Goal: Task Accomplishment & Management: Manage account settings

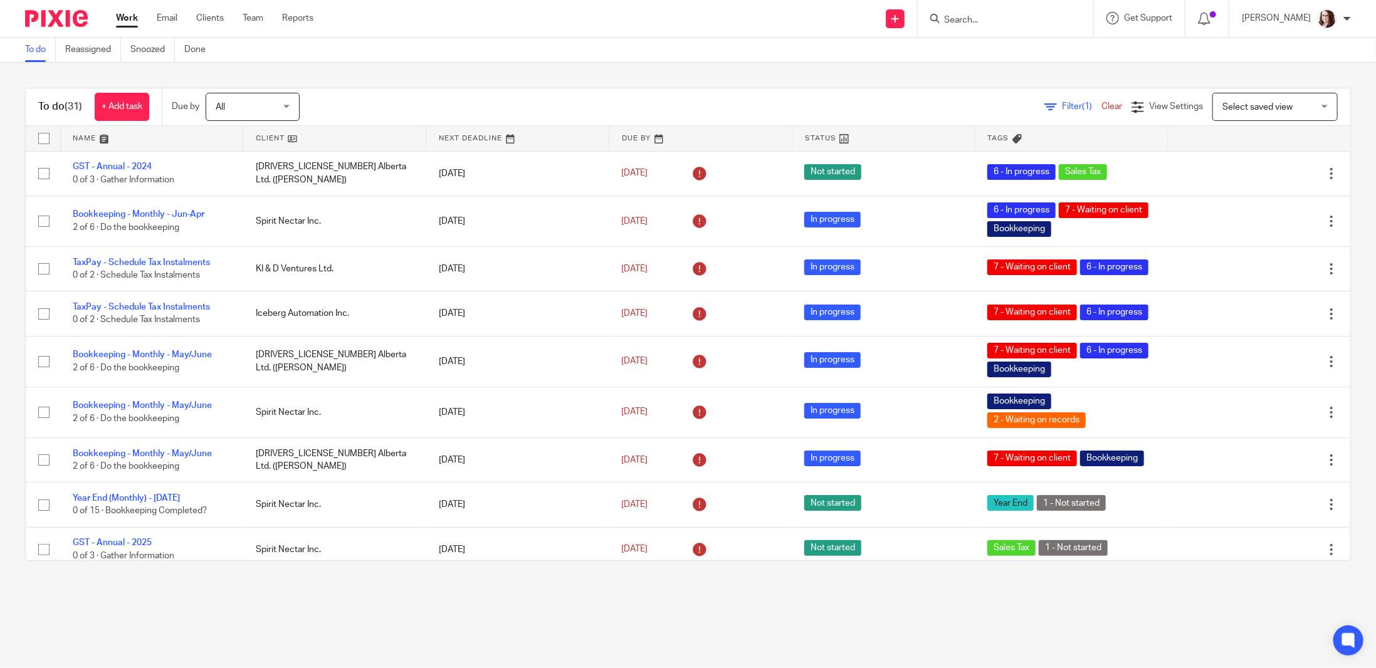
scroll to position [108, 0]
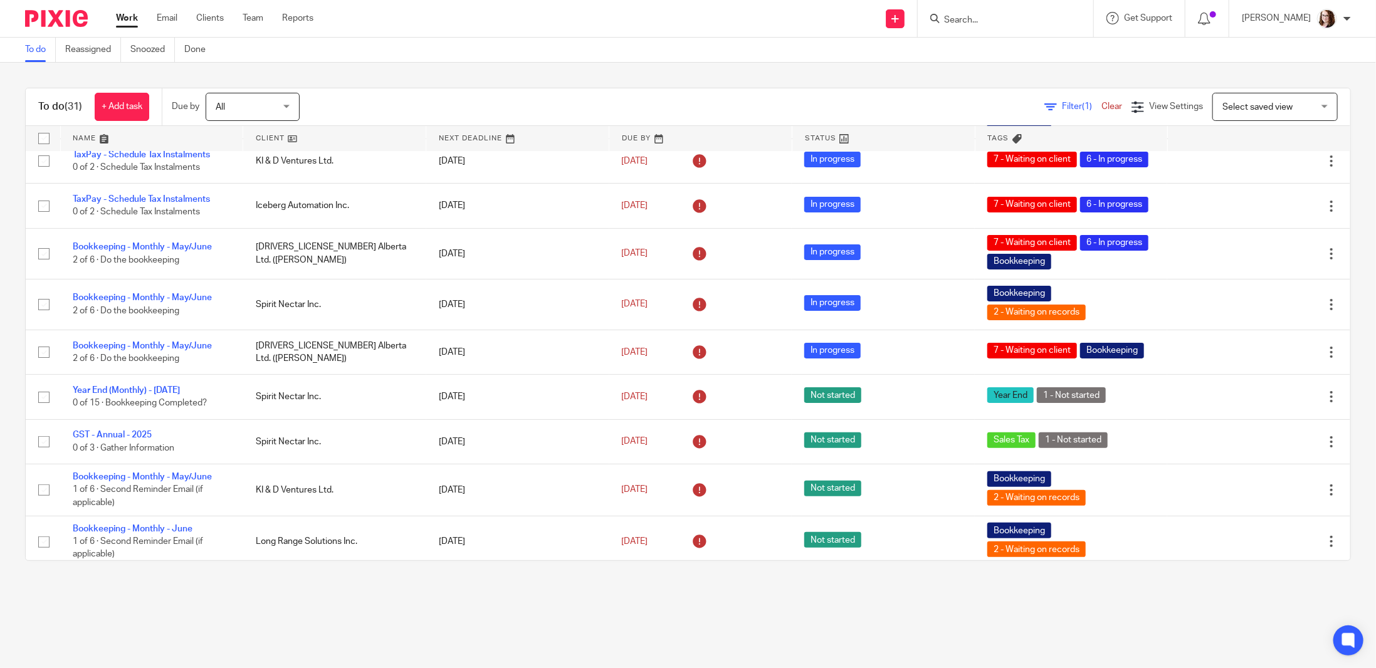
click at [968, 20] on input "Search" at bounding box center [998, 20] width 113 height 11
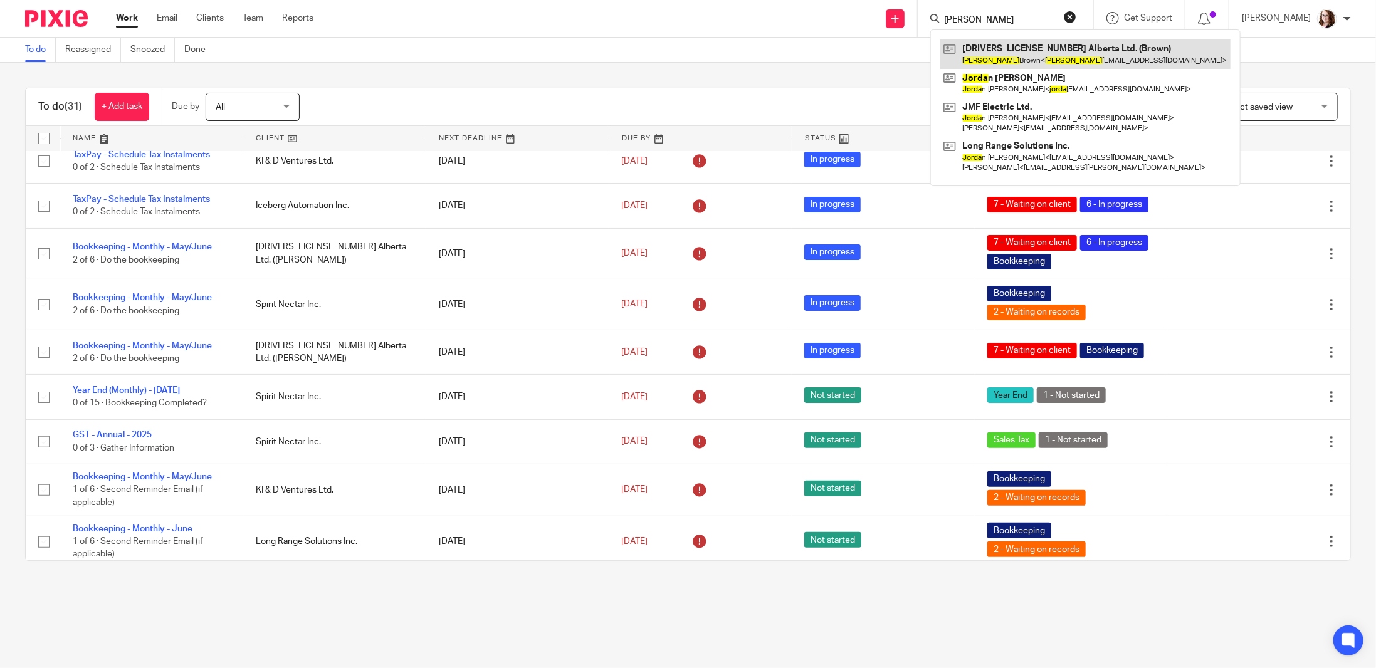
type input "jordi"
click at [1012, 56] on link at bounding box center [1085, 53] width 290 height 29
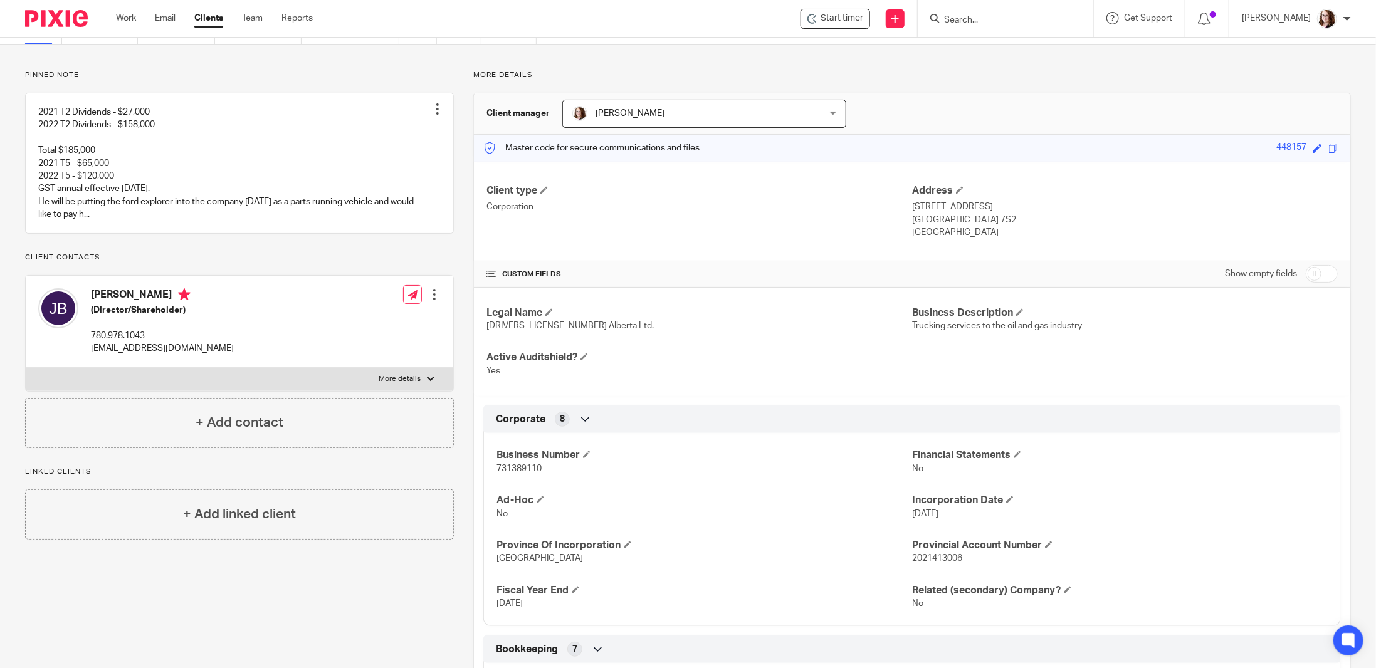
scroll to position [125, 0]
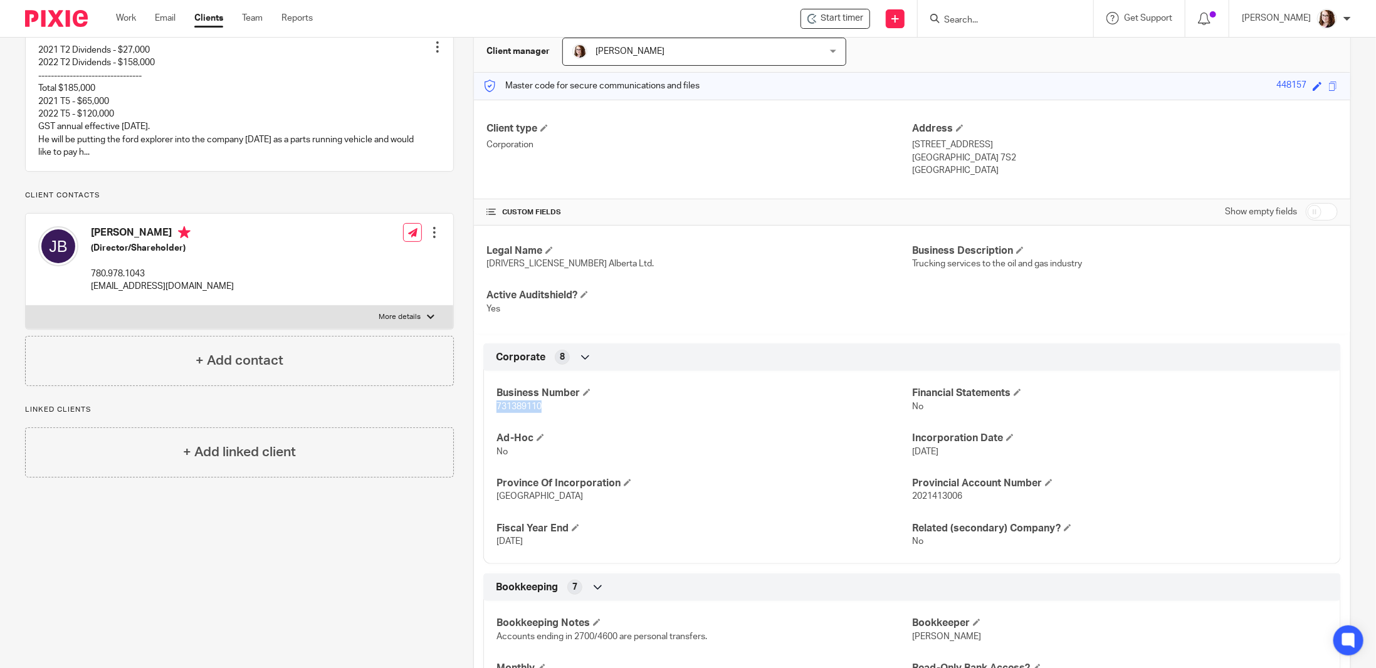
drag, startPoint x: 545, startPoint y: 405, endPoint x: 493, endPoint y: 401, distance: 51.6
click at [496, 401] on p "731389110" at bounding box center [703, 406] width 415 height 13
copy span "731389110"
click at [602, 417] on div "Business Number 731389110 Financial Statements No Ad-Hoc No Incorporation Date …" at bounding box center [911, 463] width 857 height 202
drag, startPoint x: 555, startPoint y: 400, endPoint x: 486, endPoint y: 405, distance: 69.2
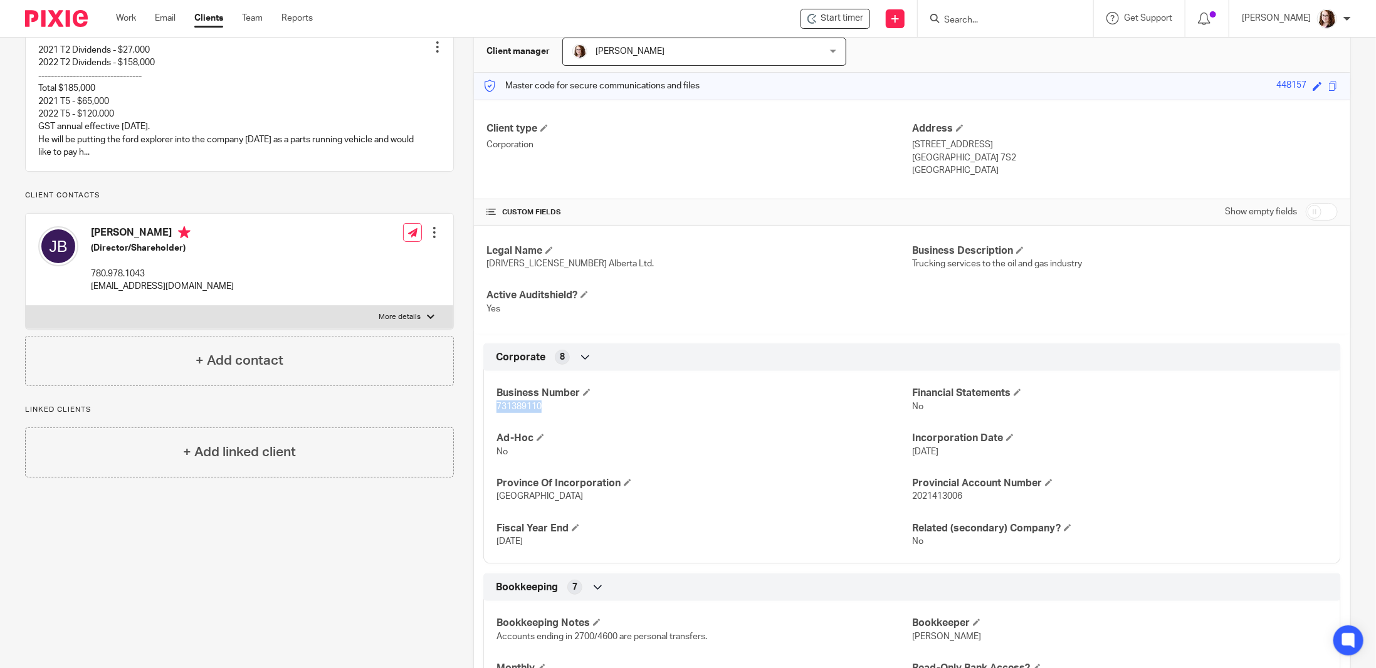
click at [486, 405] on div "Business Number 731389110 Financial Statements No Ad-Hoc No Incorporation Date …" at bounding box center [911, 463] width 857 height 202
copy span "731389110"
click at [420, 328] on label "More details" at bounding box center [239, 317] width 427 height 23
click at [26, 306] on input "More details" at bounding box center [25, 305] width 1 height 1
checkbox input "true"
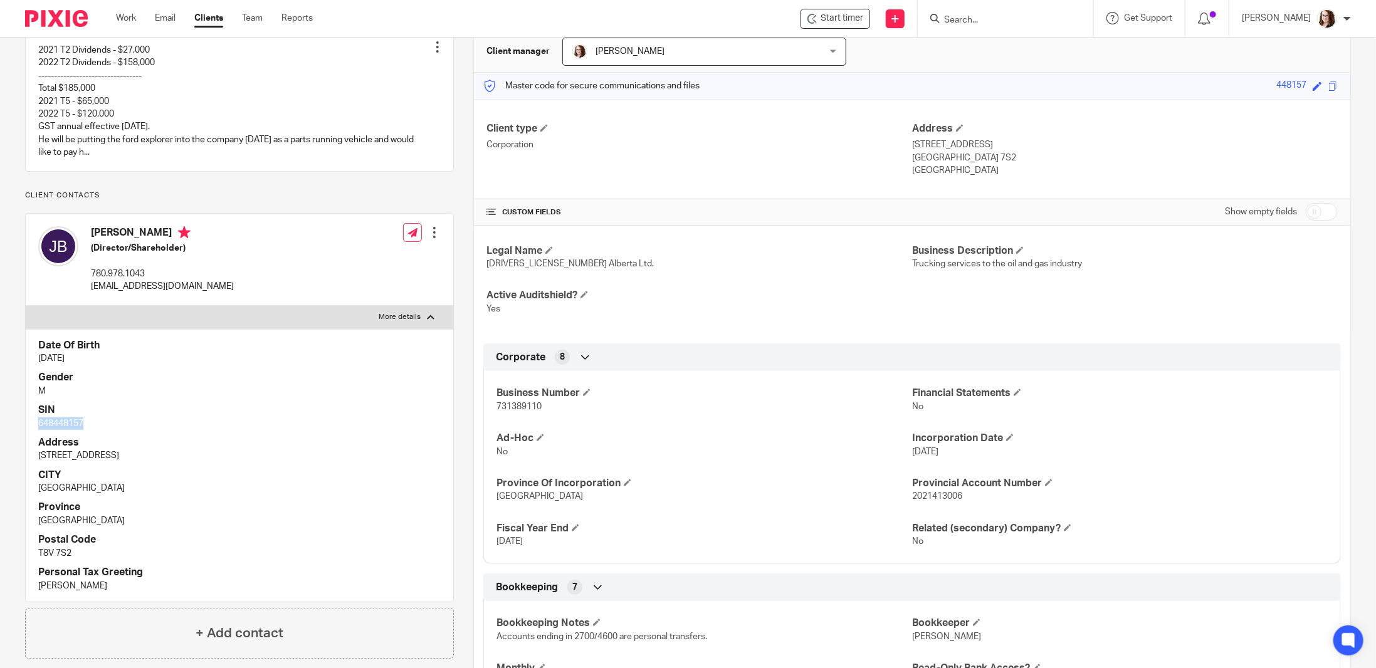
drag, startPoint x: 85, startPoint y: 436, endPoint x: 33, endPoint y: 436, distance: 52.0
click at [33, 436] on div "Date Of Birth Sep 8, 1980 Gender M SIN 648448157 Address 11044A 106 Ave, Apartm…" at bounding box center [239, 465] width 427 height 273
copy p "648448157"
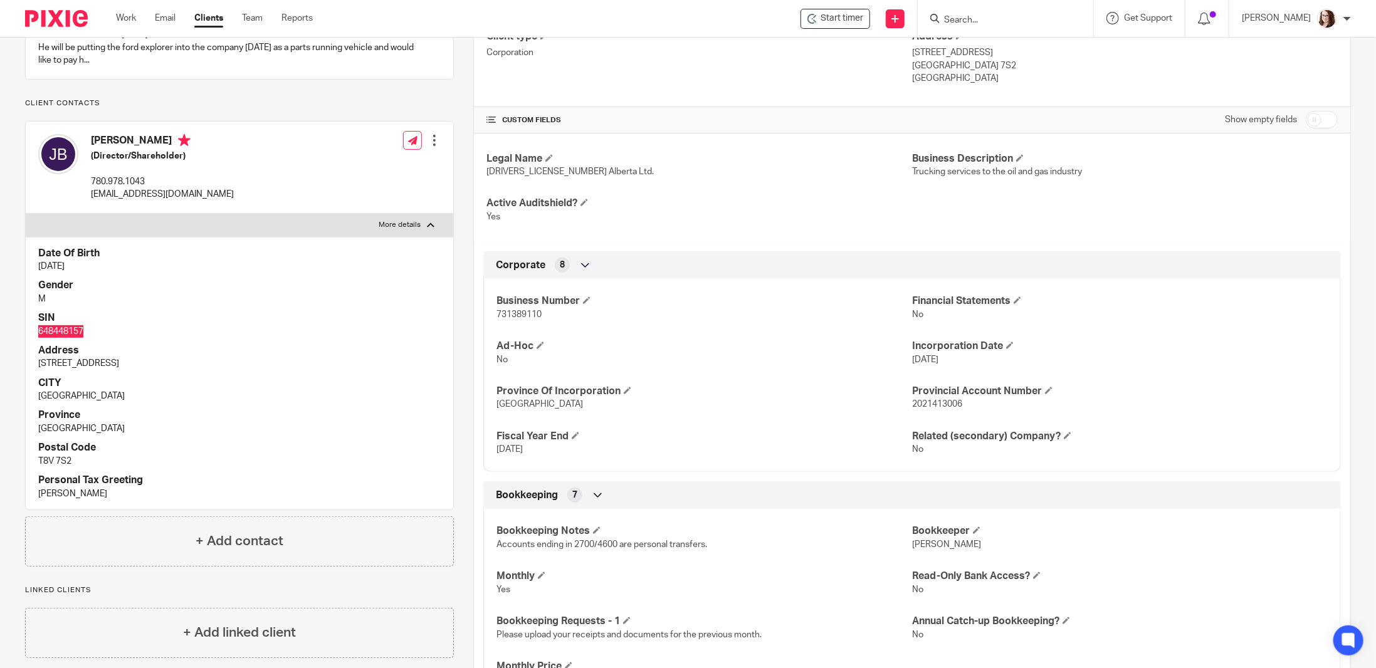
scroll to position [0, 0]
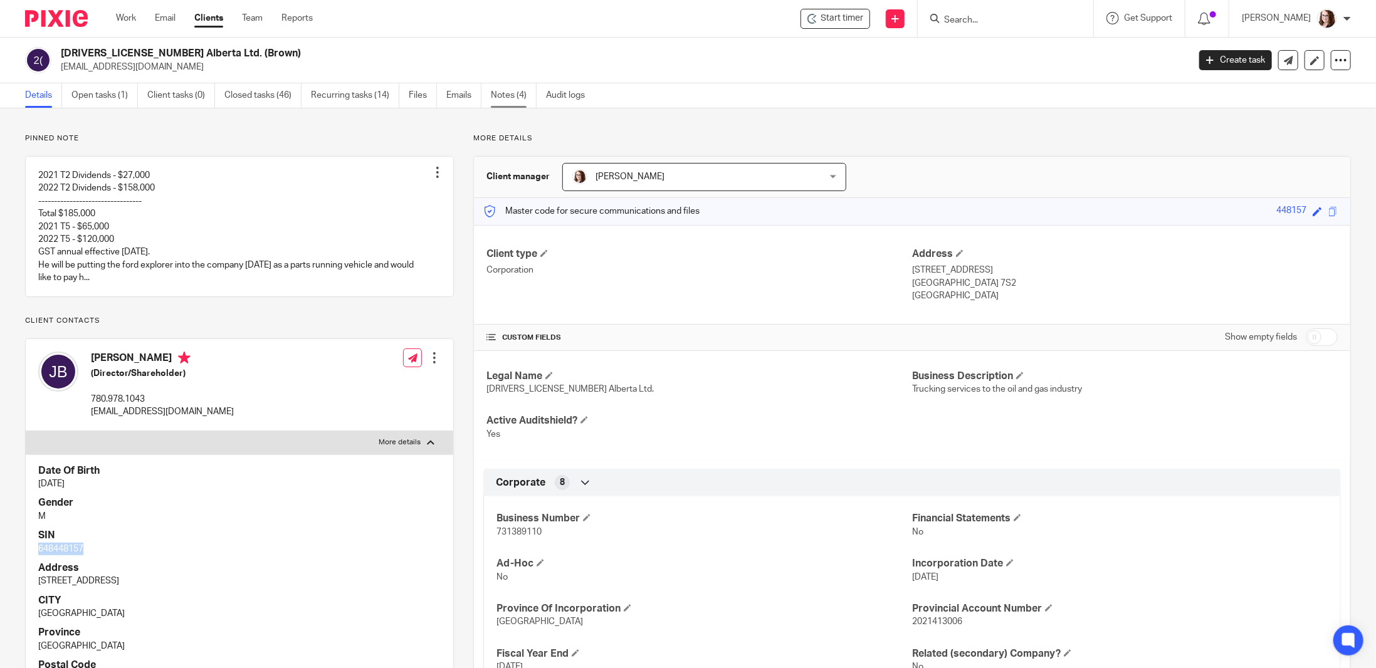
click at [508, 91] on link "Notes (4)" at bounding box center [514, 95] width 46 height 24
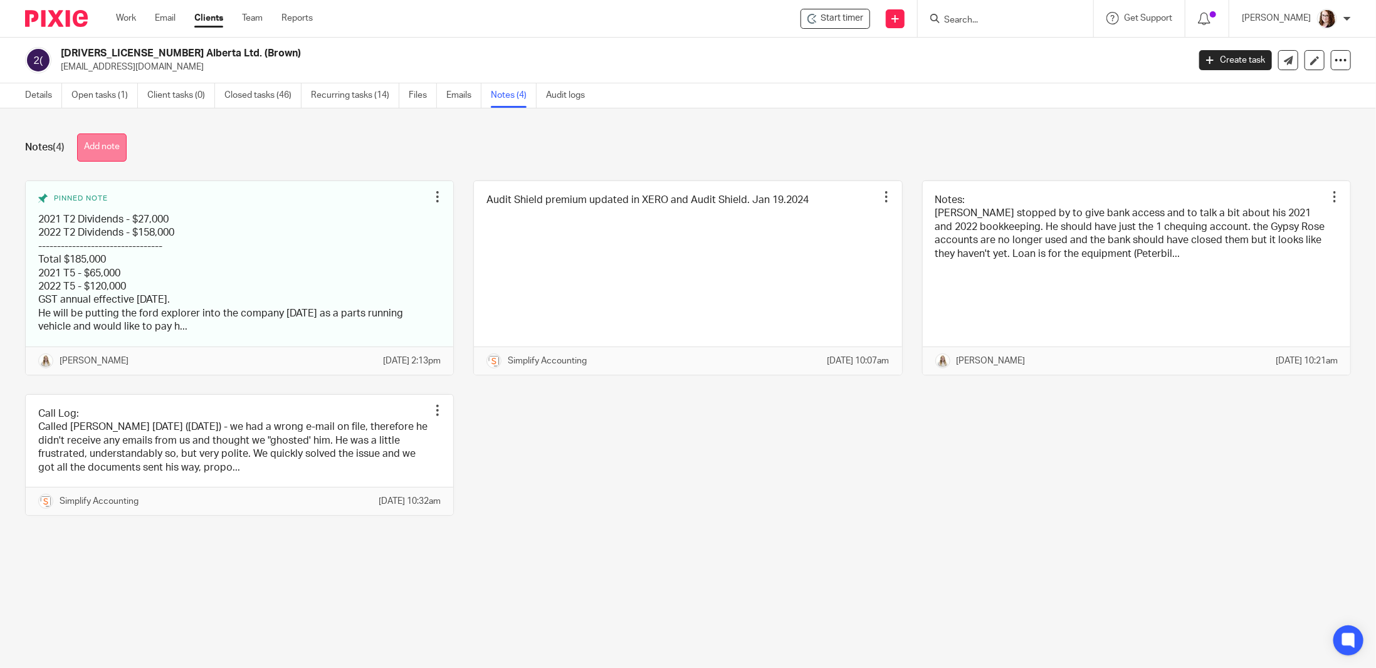
click at [107, 140] on button "Add note" at bounding box center [102, 147] width 50 height 28
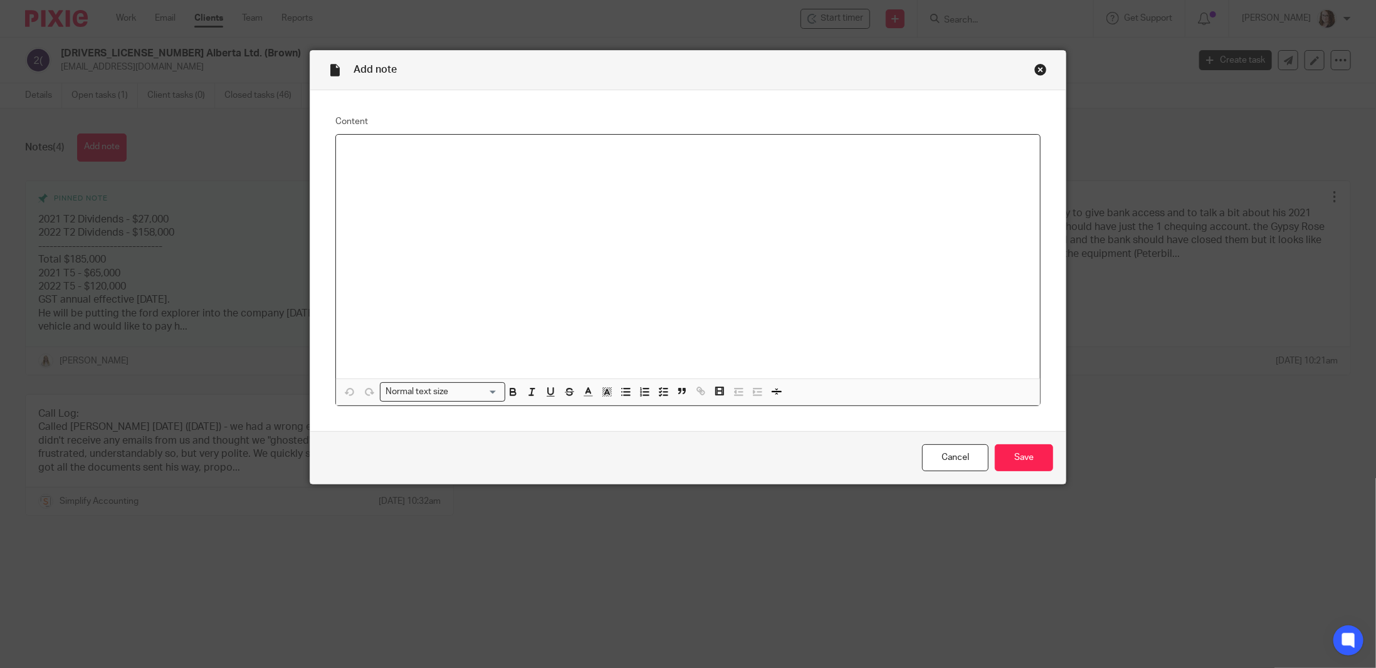
click at [434, 180] on div at bounding box center [688, 257] width 704 height 244
click at [469, 179] on p "Grande Prairie, AB T8W1C5" at bounding box center [688, 176] width 684 height 13
drag, startPoint x: 525, startPoint y: 64, endPoint x: 592, endPoint y: 128, distance: 92.6
click at [592, 129] on form "Add note Content NEW ADDRESS AS OF AUG 1/2025: 6645 93 ST Grande Prairie, AB T8…" at bounding box center [687, 267] width 755 height 433
click at [1026, 466] on input "Save" at bounding box center [1024, 457] width 58 height 27
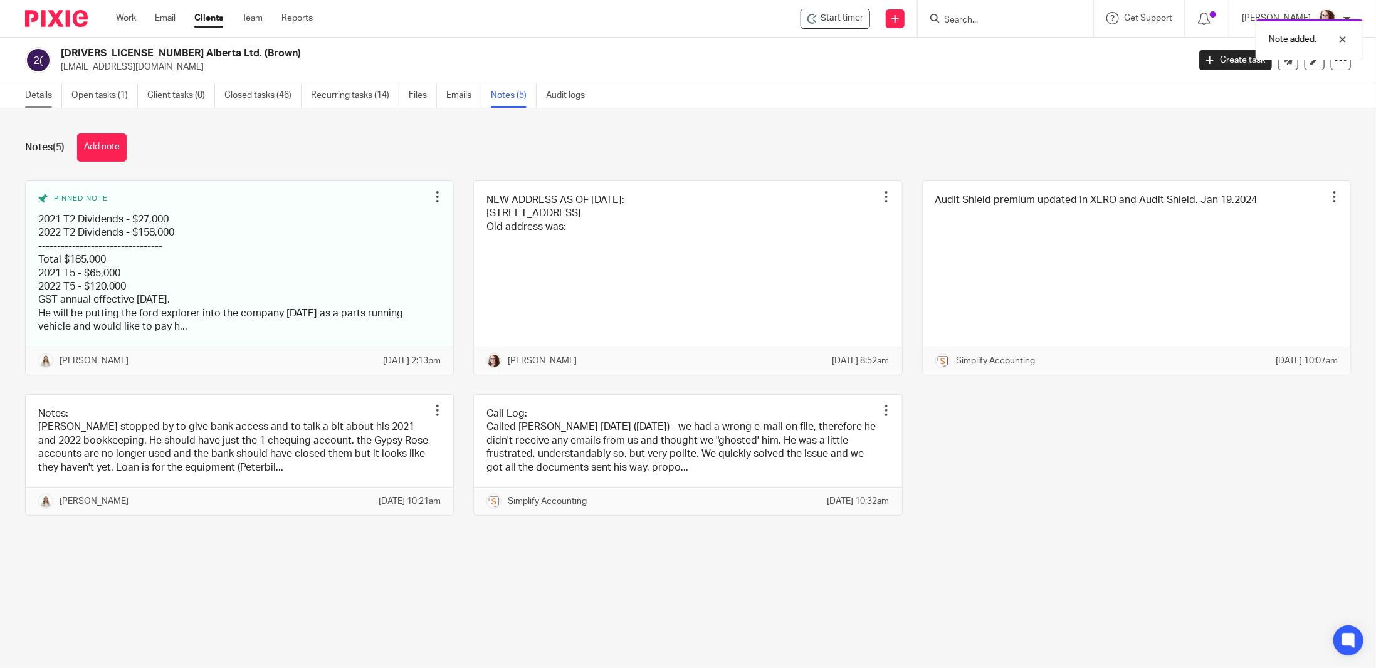
click at [50, 95] on link "Details" at bounding box center [43, 95] width 37 height 24
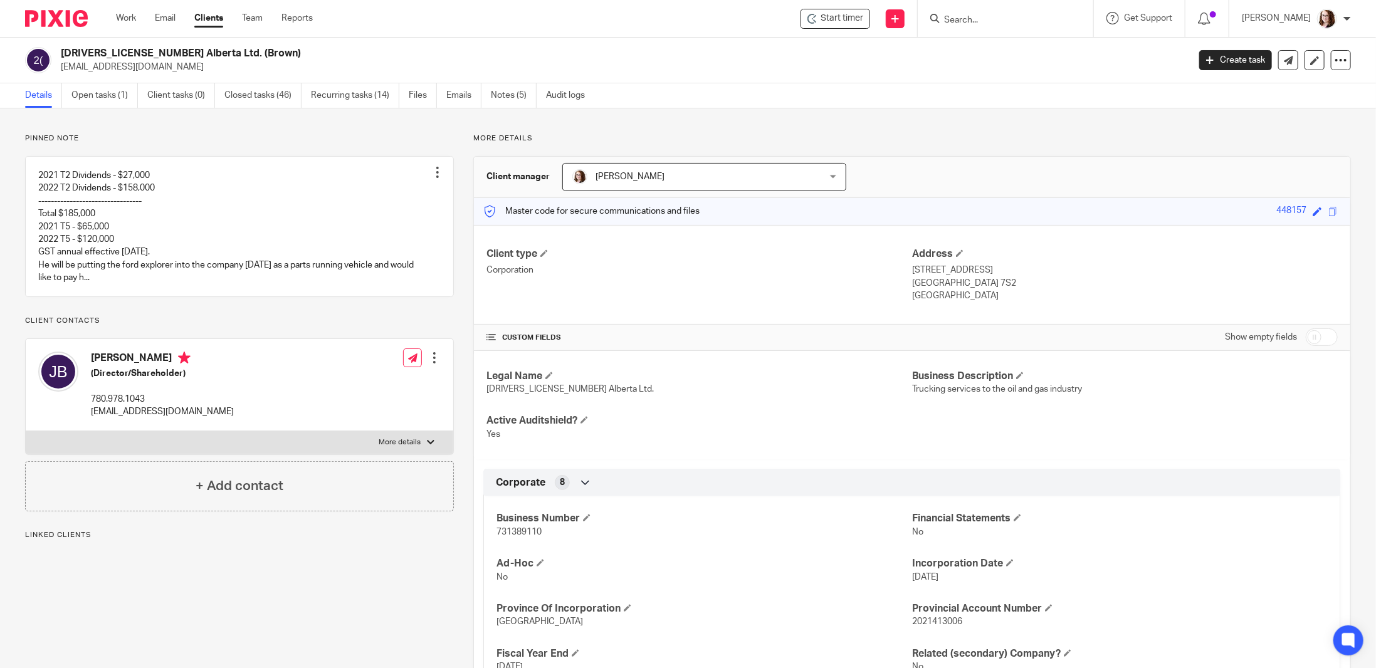
click at [427, 446] on div at bounding box center [431, 443] width 8 height 8
click at [26, 431] on input "More details" at bounding box center [25, 431] width 1 height 1
checkbox input "true"
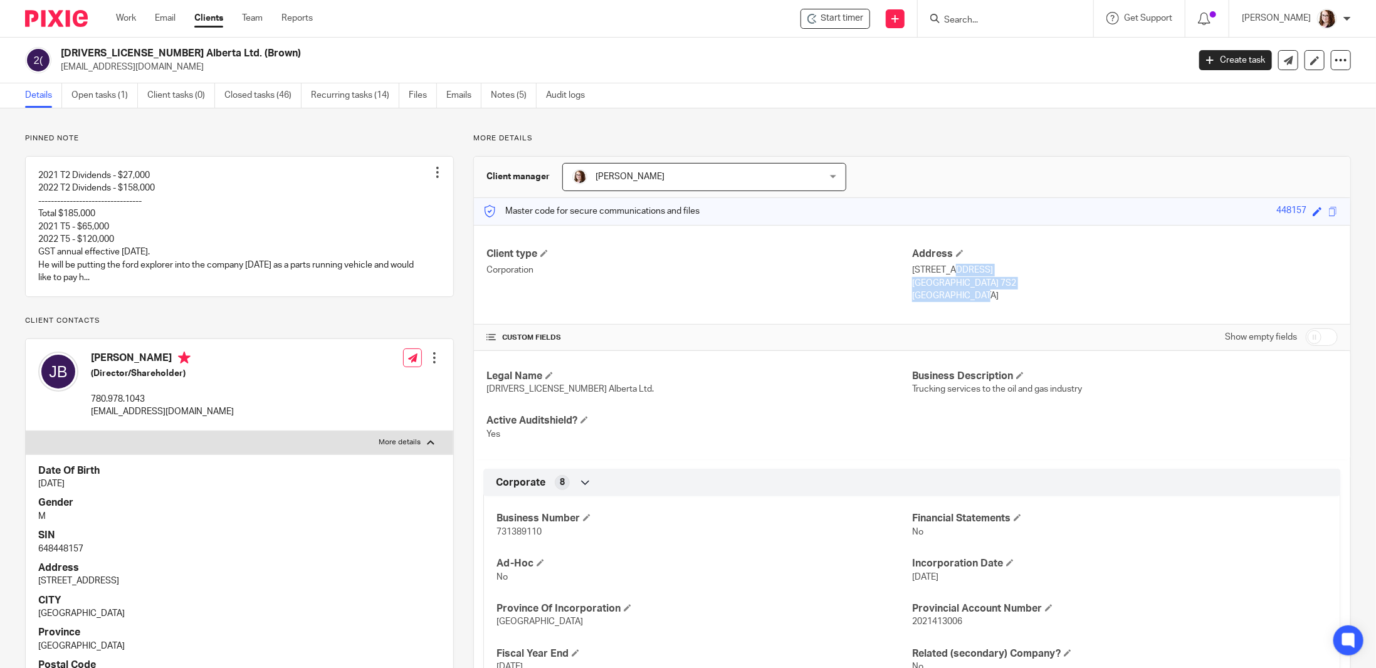
drag, startPoint x: 955, startPoint y: 303, endPoint x: 906, endPoint y: 268, distance: 60.7
click at [906, 268] on div "Client type Corporation Address 11044A 106 Ave, Apartment 312 Grande Prairie, A…" at bounding box center [912, 275] width 876 height 100
copy div "11044A 106 Ave, Apartment 312 Grande Prairie, Alberta, T8V 7S2 Canada"
click at [507, 103] on link "Notes (5)" at bounding box center [514, 95] width 46 height 24
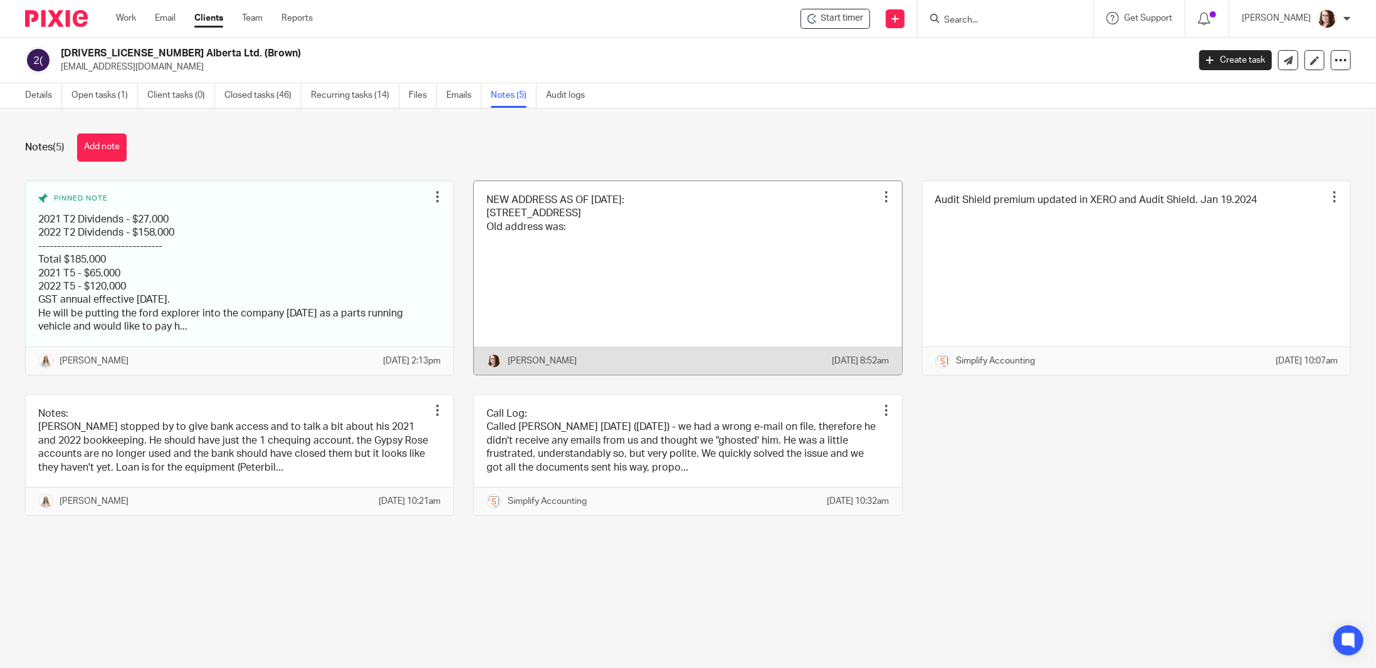
click at [660, 288] on link at bounding box center [687, 278] width 427 height 194
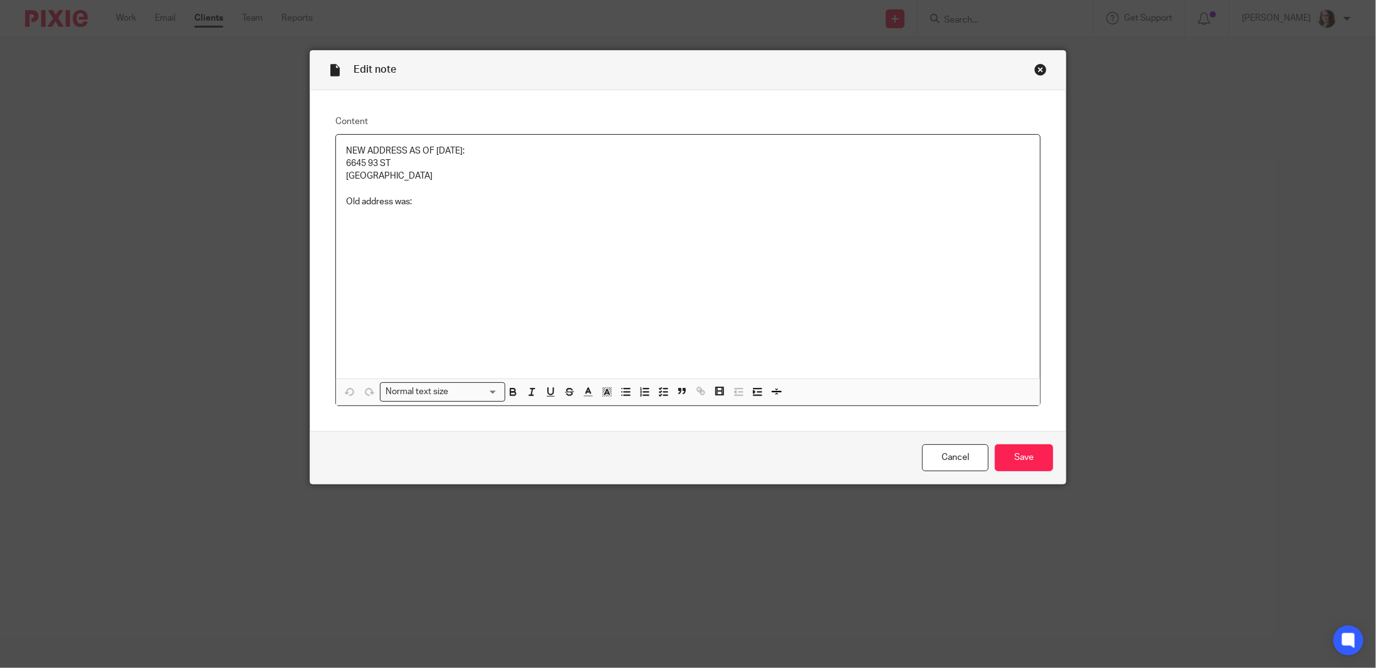
click at [393, 191] on p at bounding box center [688, 189] width 684 height 13
click at [390, 224] on div "NEW ADDRESS AS OF AUG 1/2025: 6645 93 ST Grande Prairie, AB T8W1C5 . Old addres…" at bounding box center [688, 257] width 704 height 244
click at [415, 206] on p "Old address was:" at bounding box center [688, 202] width 684 height 13
click at [481, 290] on div "NEW ADDRESS AS OF AUG 1/2025: 6645 93 ST Grande Prairie, AB T8W1C5 . Old addres…" at bounding box center [688, 257] width 704 height 244
click at [1013, 453] on input "Save" at bounding box center [1024, 457] width 58 height 27
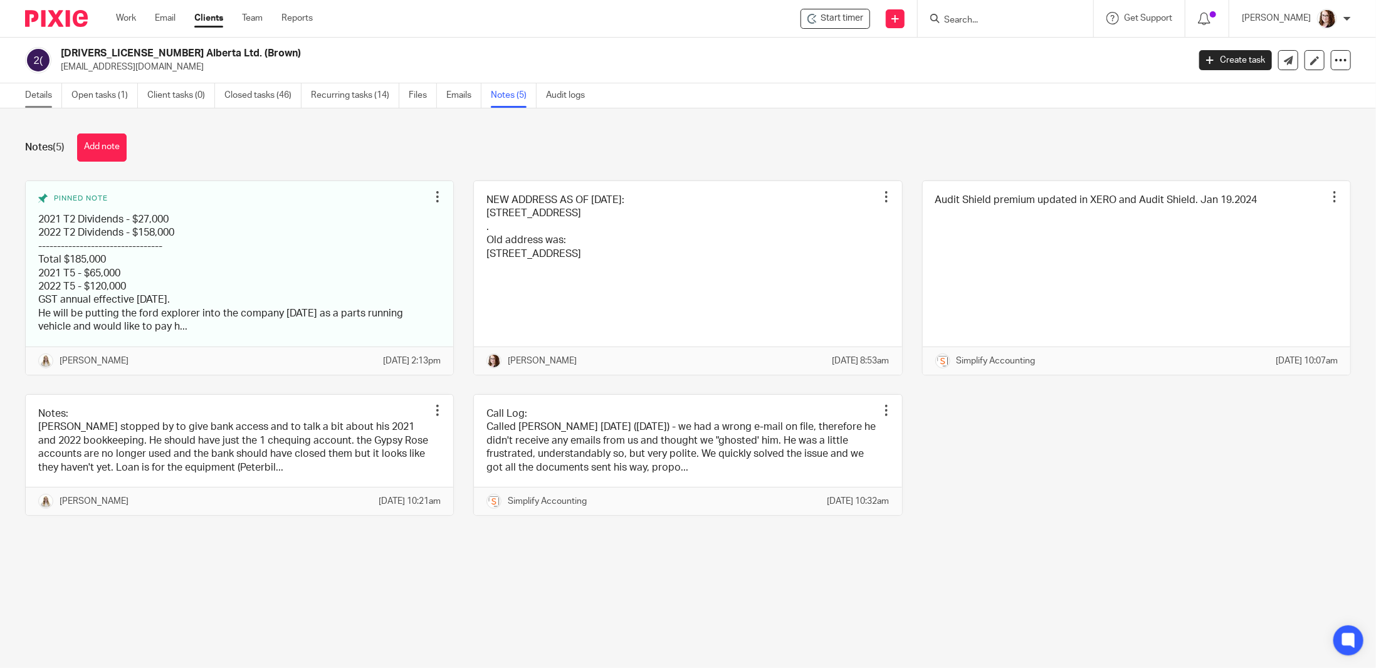
click at [41, 90] on link "Details" at bounding box center [43, 95] width 37 height 24
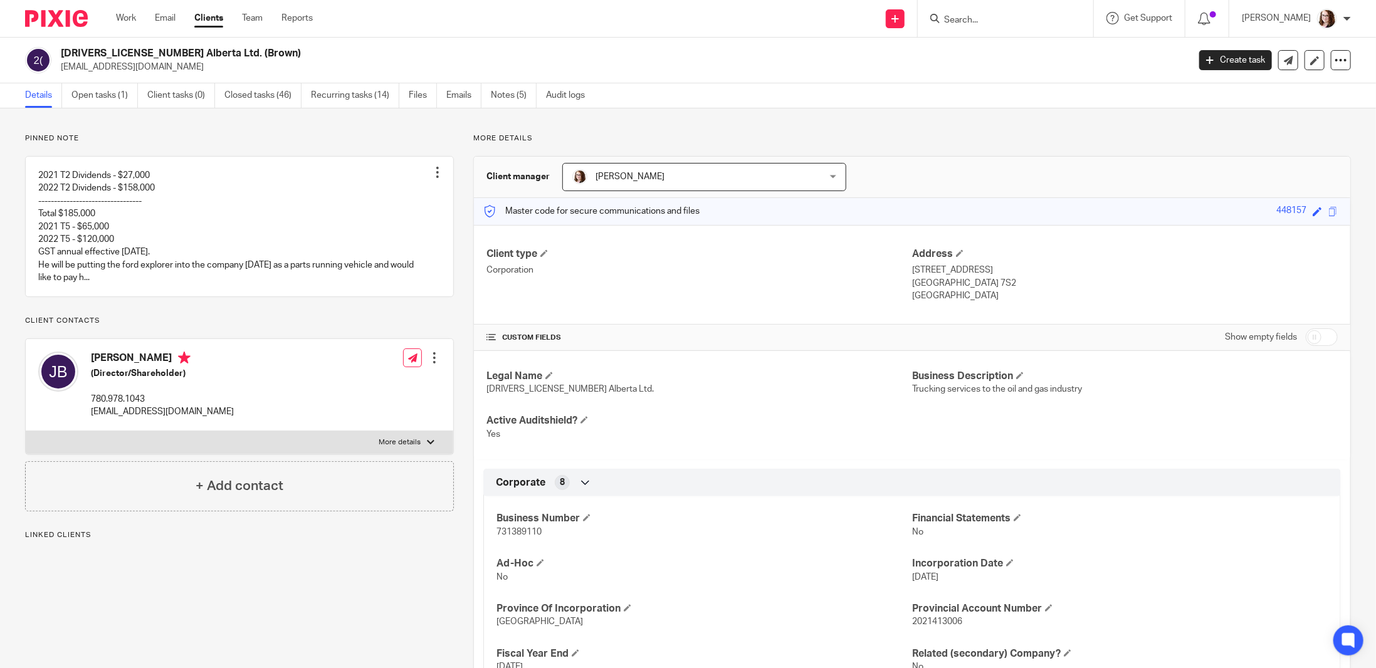
click at [427, 446] on div at bounding box center [431, 443] width 8 height 8
click at [26, 431] on input "More details" at bounding box center [25, 431] width 1 height 1
checkbox input "true"
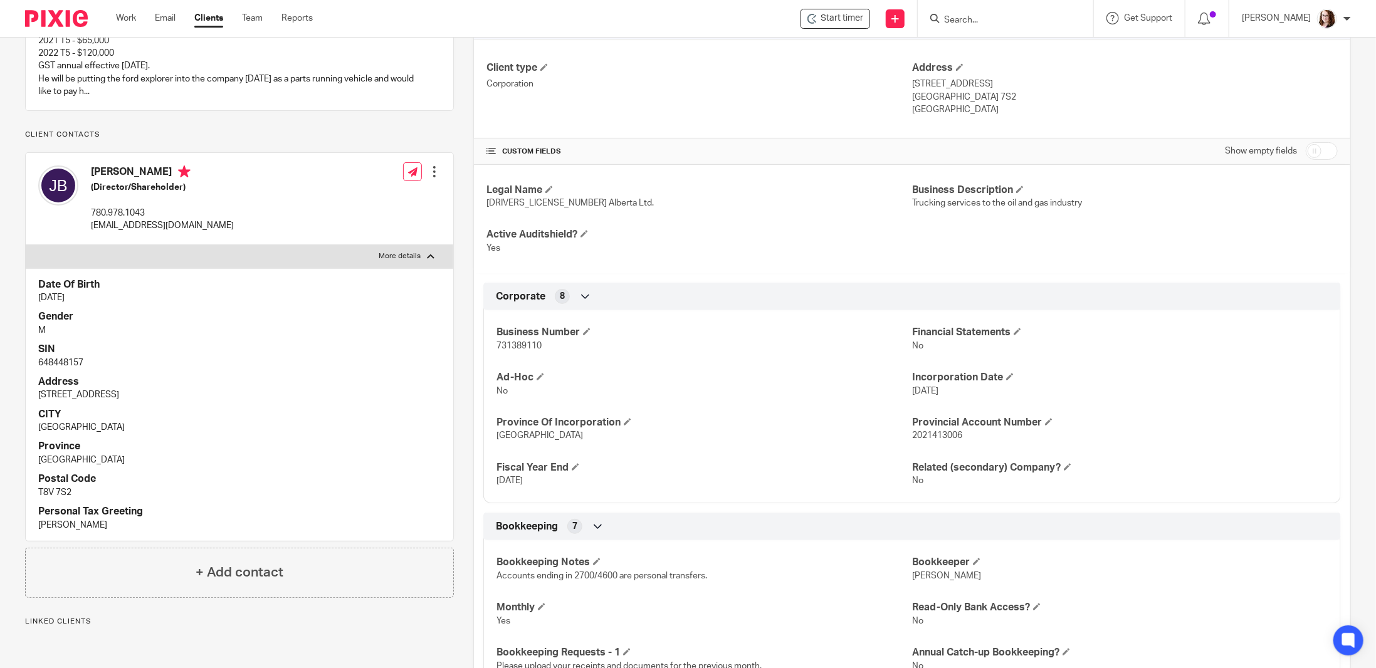
scroll to position [251, 0]
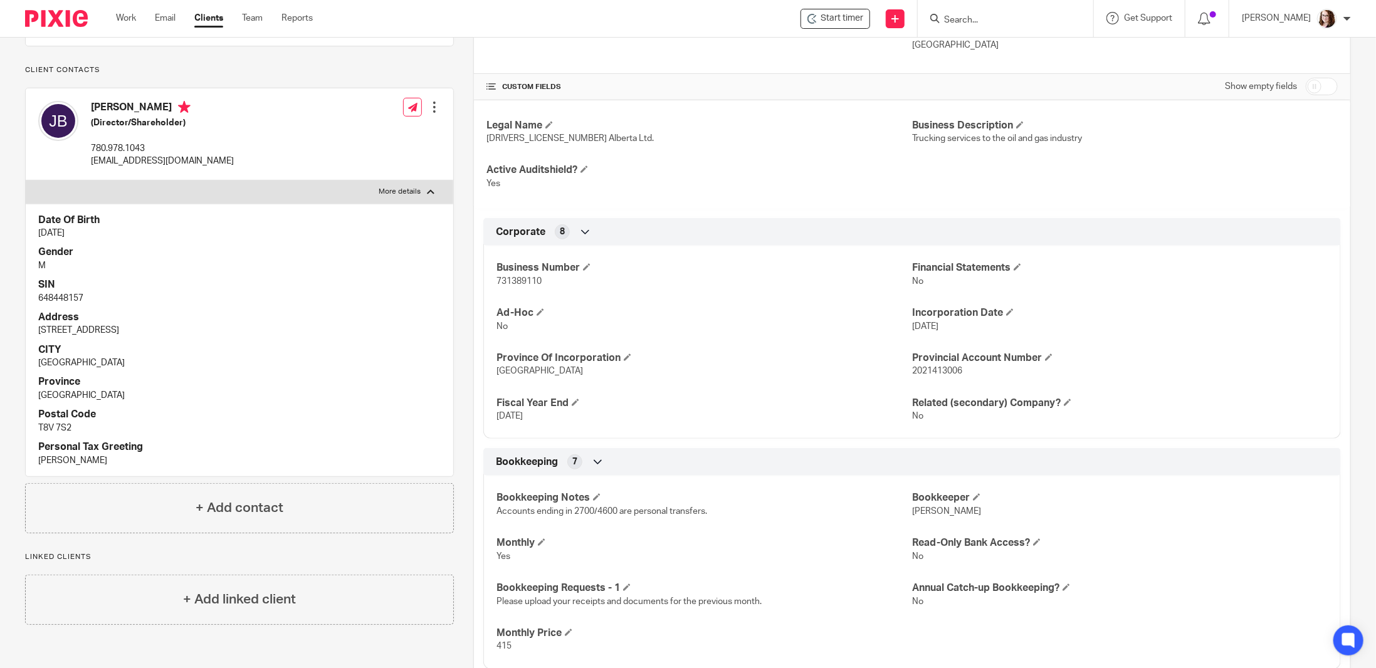
click at [431, 113] on div at bounding box center [434, 107] width 13 height 13
click at [353, 143] on link "Edit contact" at bounding box center [376, 147] width 120 height 18
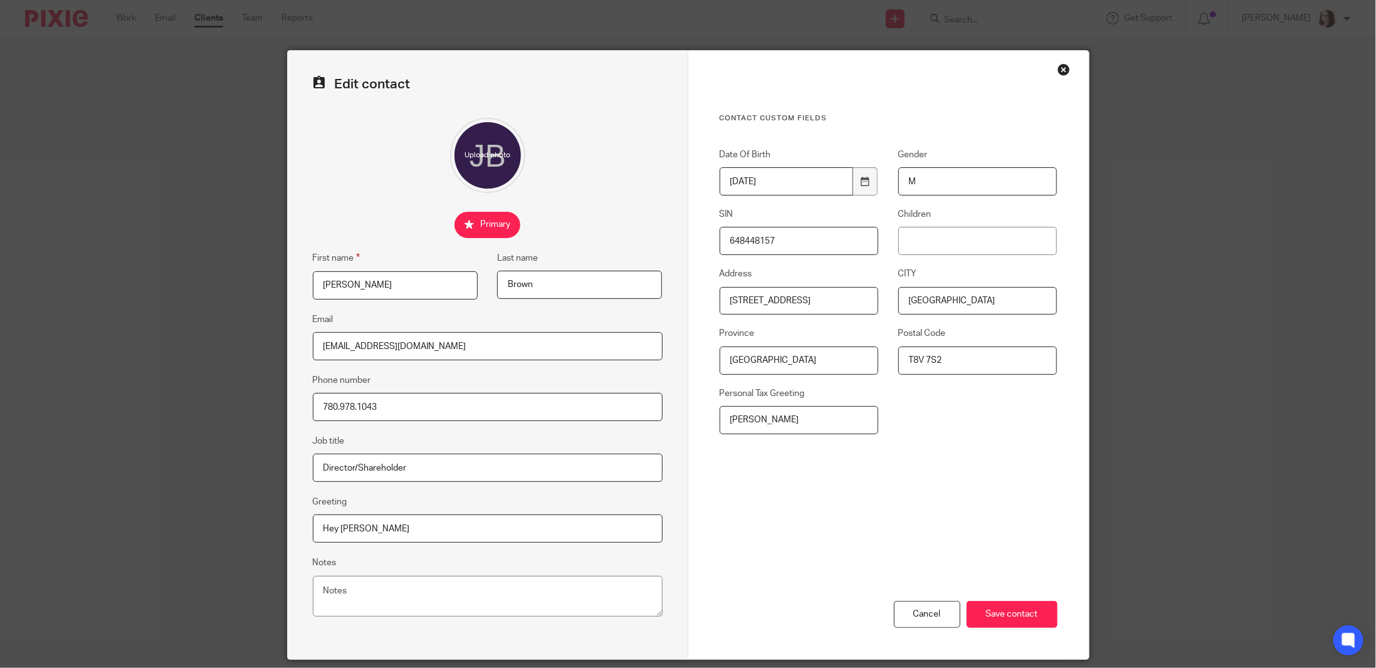
drag, startPoint x: 860, startPoint y: 302, endPoint x: 697, endPoint y: 298, distance: 162.3
click at [699, 298] on div "Address 11044A 106 Ave, Apartment 312" at bounding box center [788, 291] width 179 height 47
type input "6645 93 St"
type input "T8W 1C5"
click at [1003, 612] on input "Save contact" at bounding box center [1011, 614] width 91 height 27
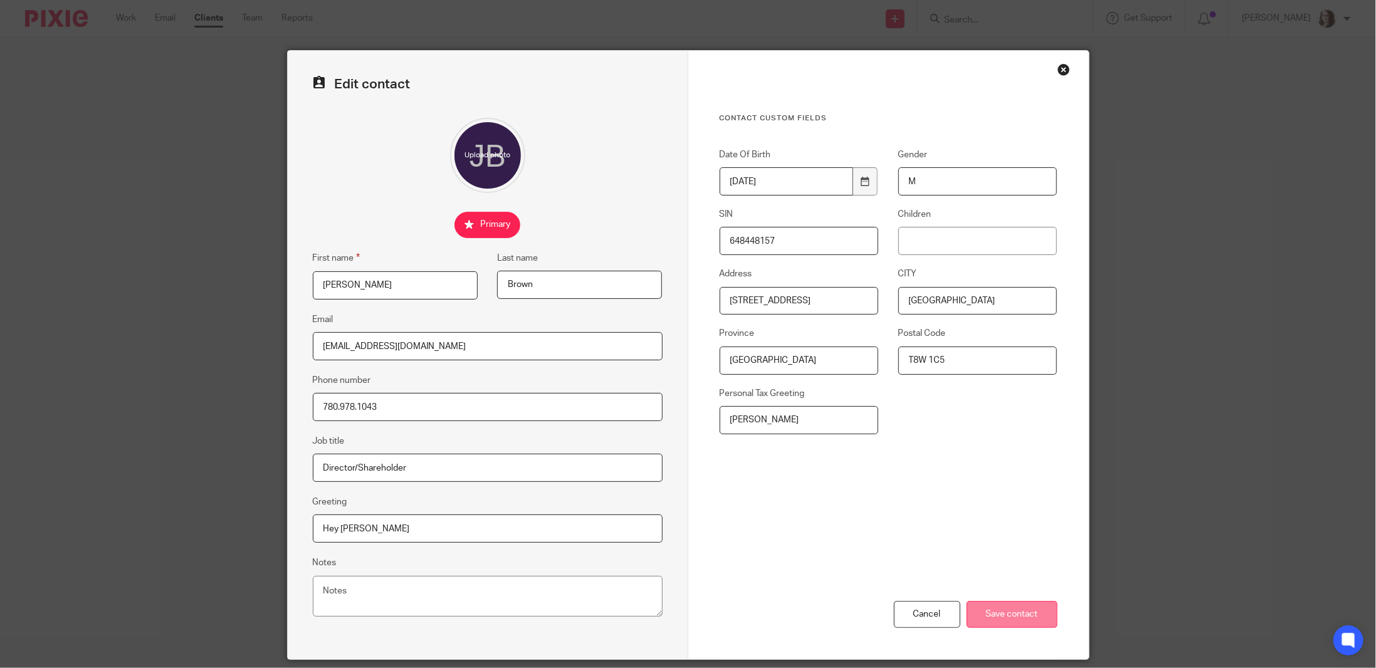
click at [1006, 621] on input "Save contact" at bounding box center [1011, 614] width 91 height 27
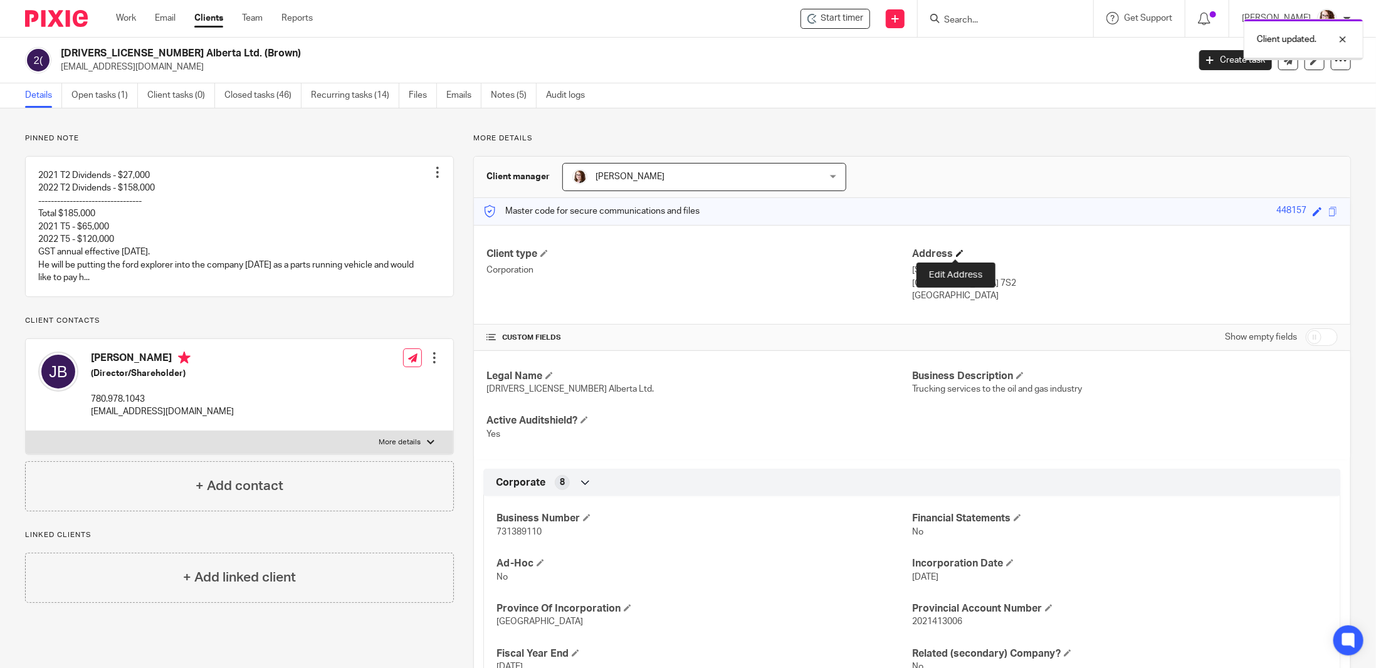
click at [956, 251] on span at bounding box center [960, 253] width 8 height 8
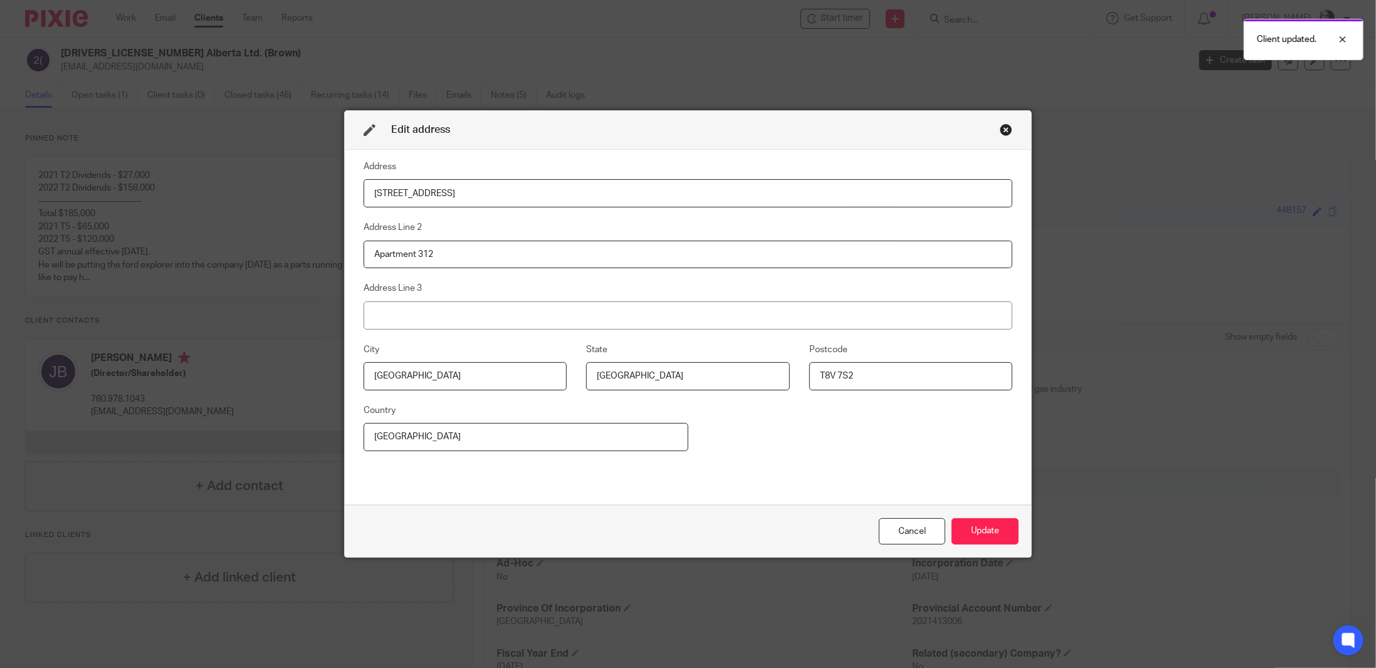
drag, startPoint x: 444, startPoint y: 189, endPoint x: 338, endPoint y: 171, distance: 106.7
click at [337, 170] on div "Edit address Address [STREET_ADDRESS][GEOGRAPHIC_DATA] Line 2 Apartment 312 Add…" at bounding box center [688, 334] width 1376 height 668
type input "[STREET_ADDRESS]"
type input "T8W 1C5"
click at [984, 533] on button "Update" at bounding box center [984, 531] width 67 height 27
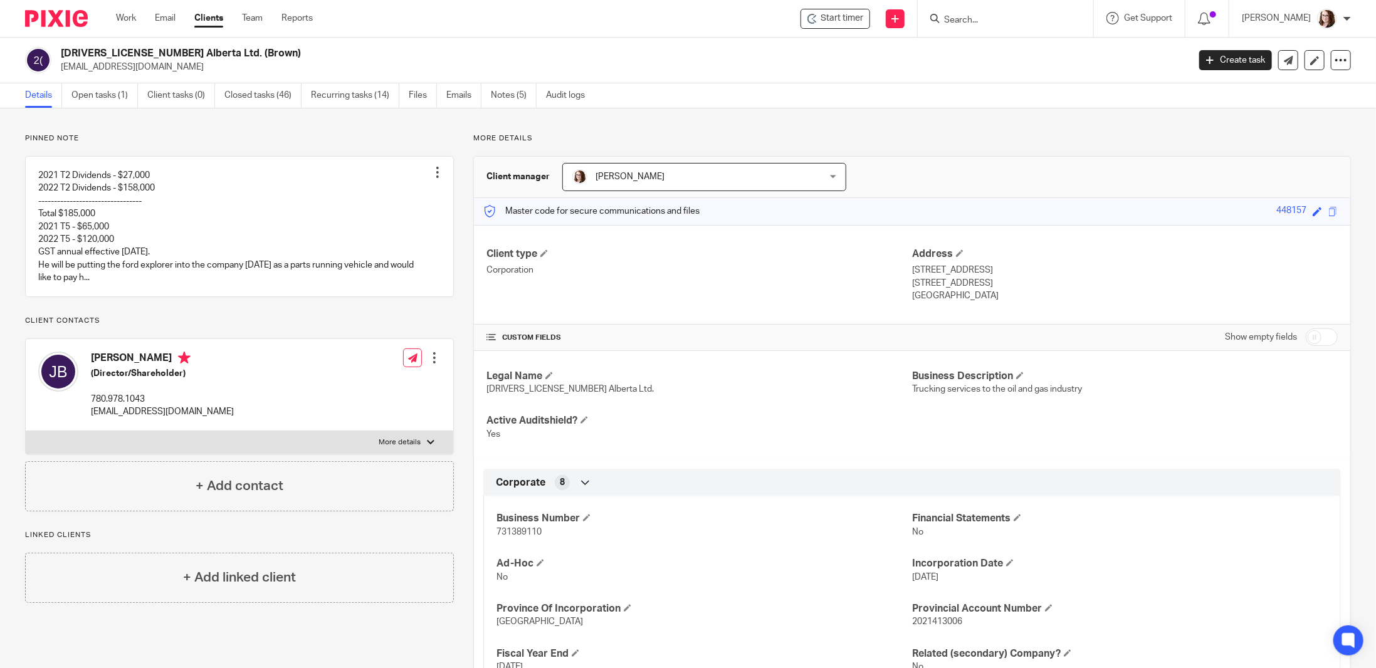
click at [115, 10] on div "Work Email Clients Team Reports Work Email Clients Team Reports Settings" at bounding box center [217, 18] width 228 height 37
click at [121, 16] on link "Work" at bounding box center [126, 18] width 20 height 13
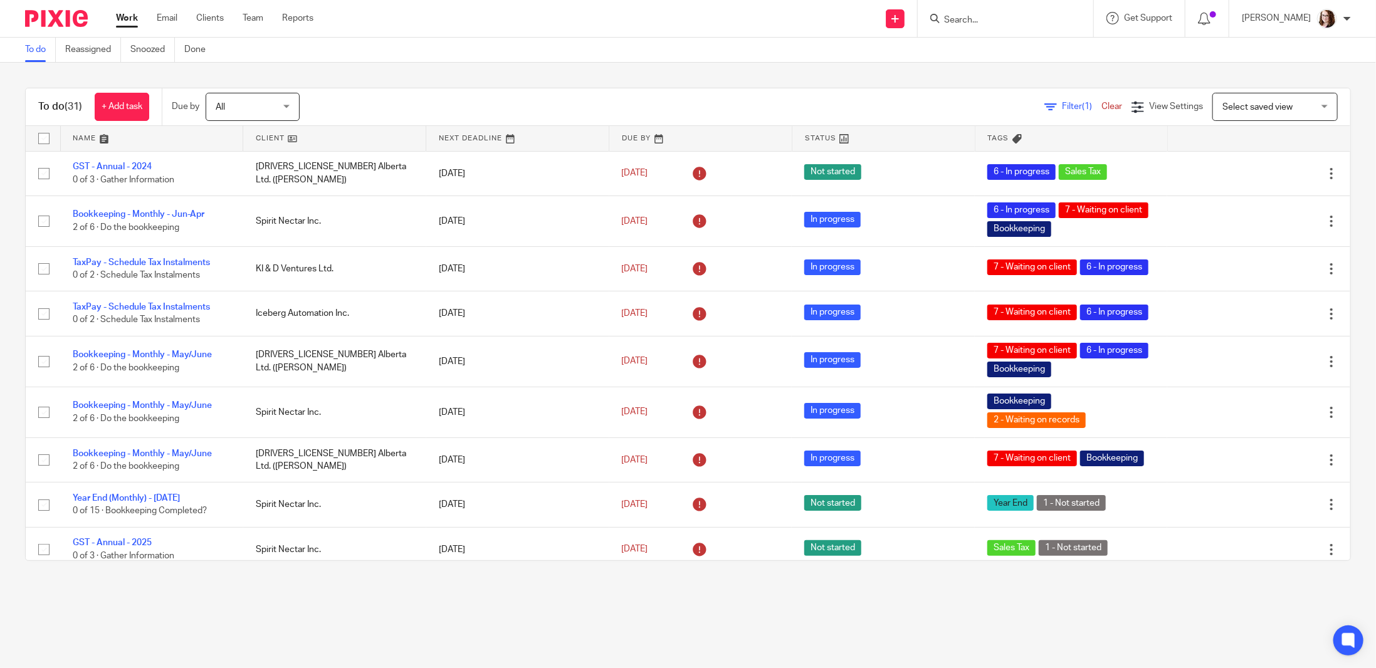
click at [580, 78] on div "To do (31) + Add task Due by All All [DATE] [DATE] This week Next week This mon…" at bounding box center [688, 324] width 1376 height 523
